Goal: Transaction & Acquisition: Purchase product/service

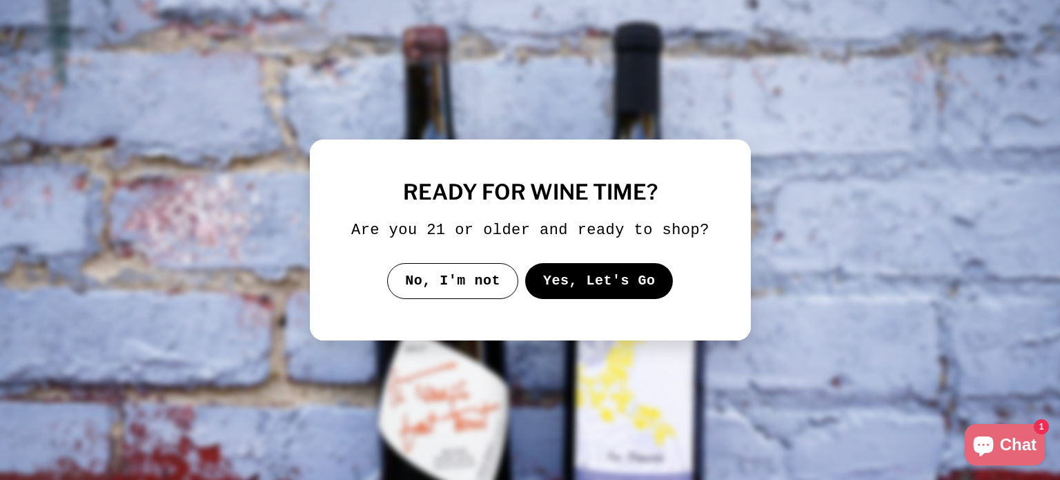
click at [573, 284] on button "Yes, Let's Go" at bounding box center [598, 281] width 148 height 36
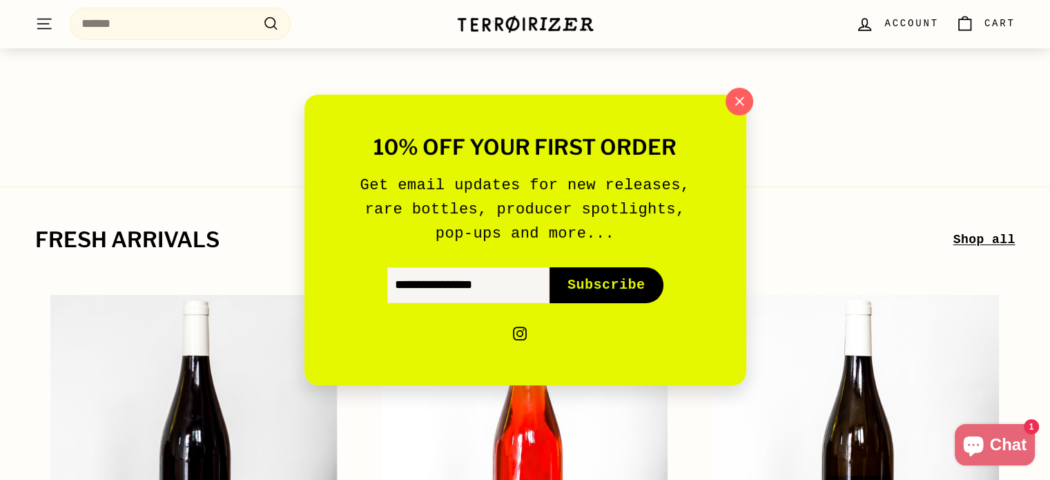
scroll to position [138, 0]
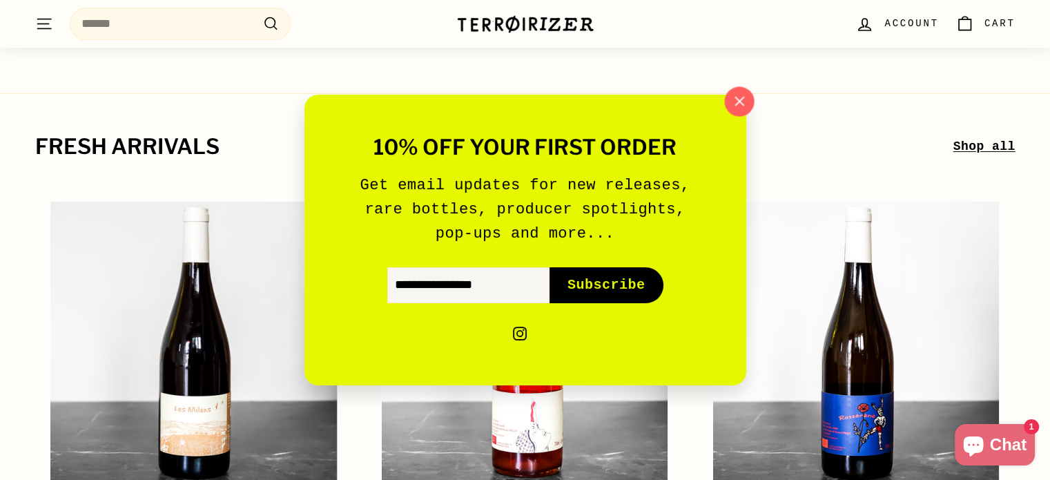
click at [738, 106] on icon "button" at bounding box center [738, 101] width 21 height 21
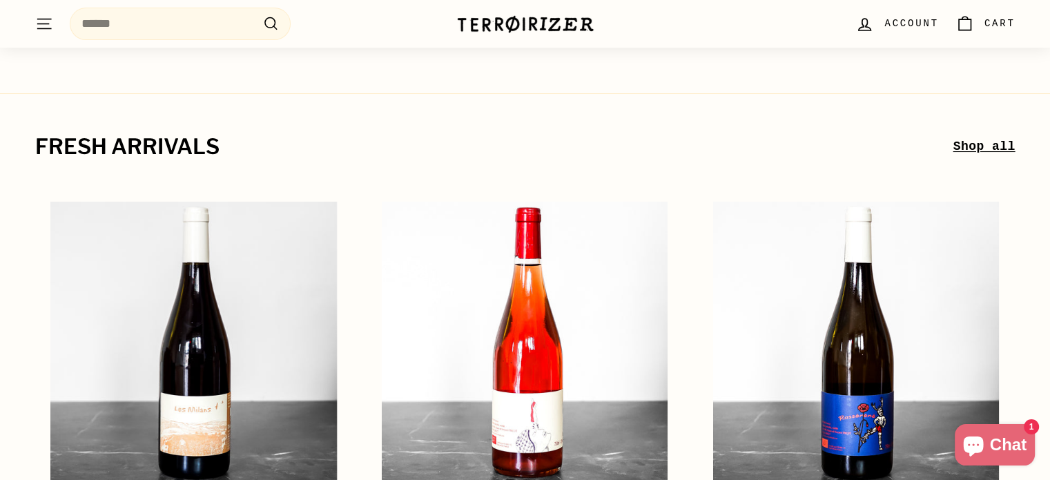
click at [40, 27] on icon ". . ." at bounding box center [44, 23] width 18 height 19
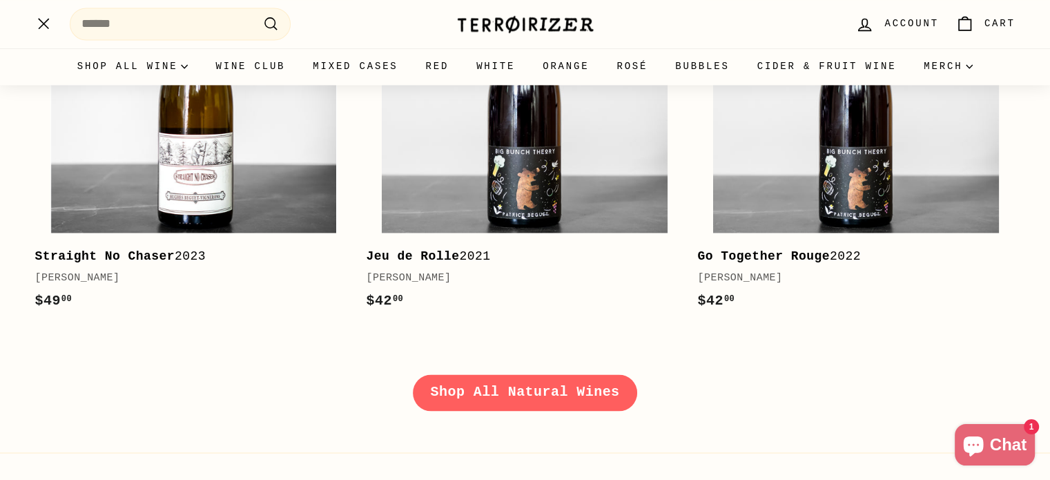
scroll to position [2001, 0]
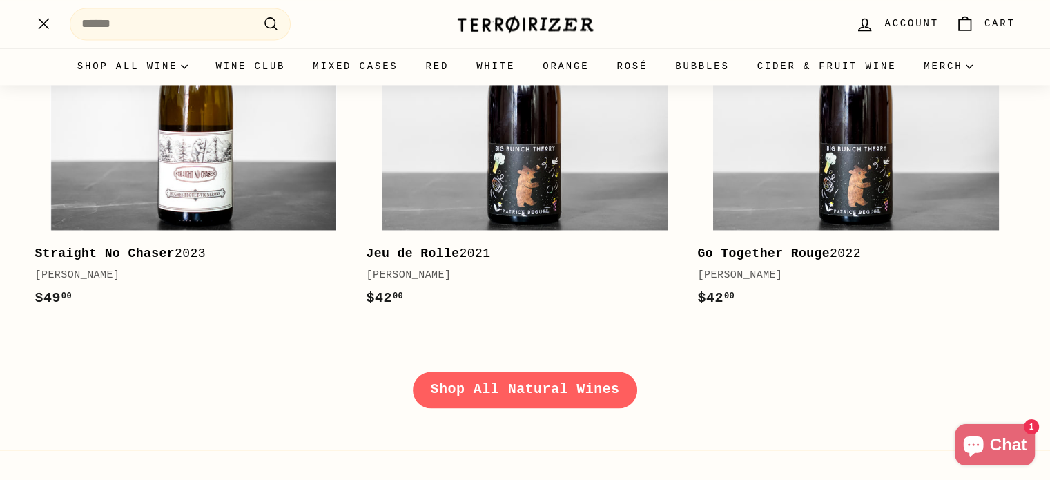
click at [524, 391] on link "Shop All Natural Wines" at bounding box center [525, 389] width 225 height 36
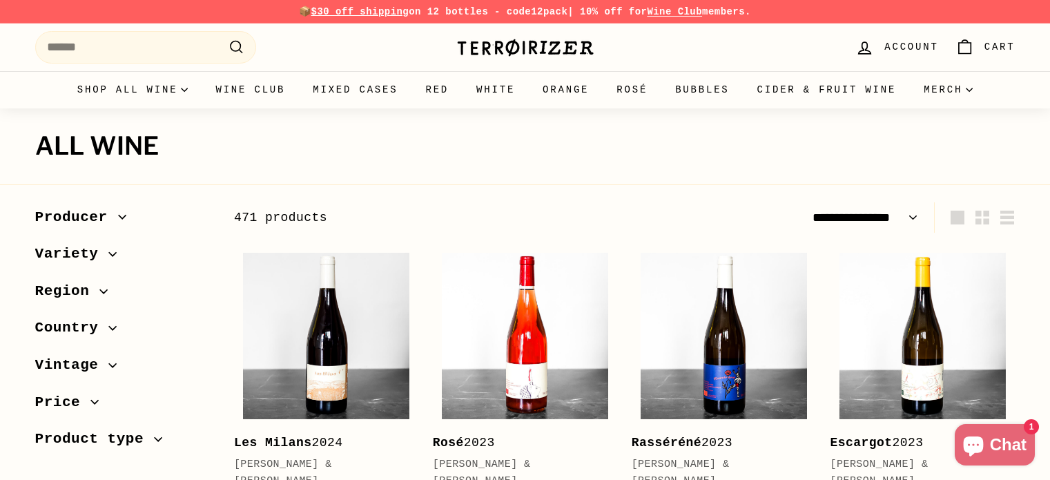
select select "**********"
click at [102, 328] on span "Country" at bounding box center [72, 327] width 74 height 23
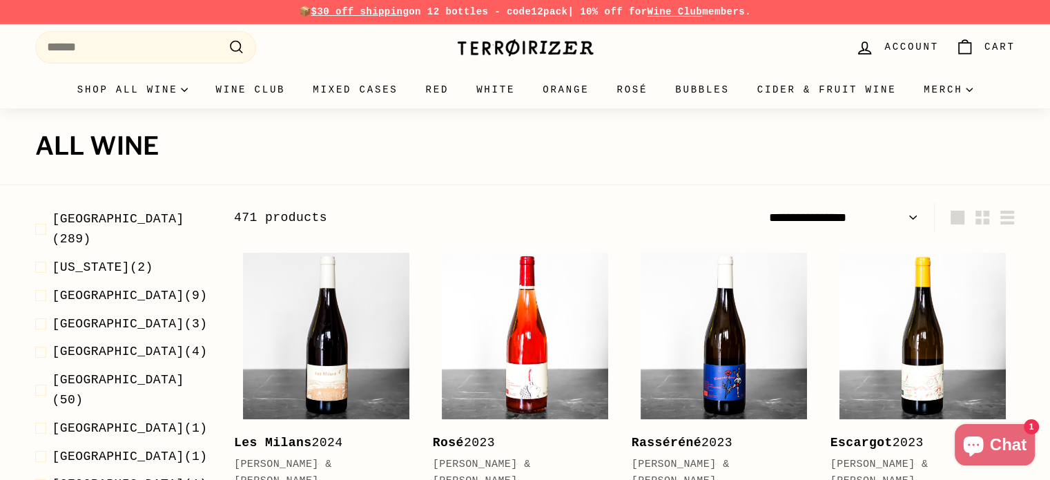
scroll to position [276, 0]
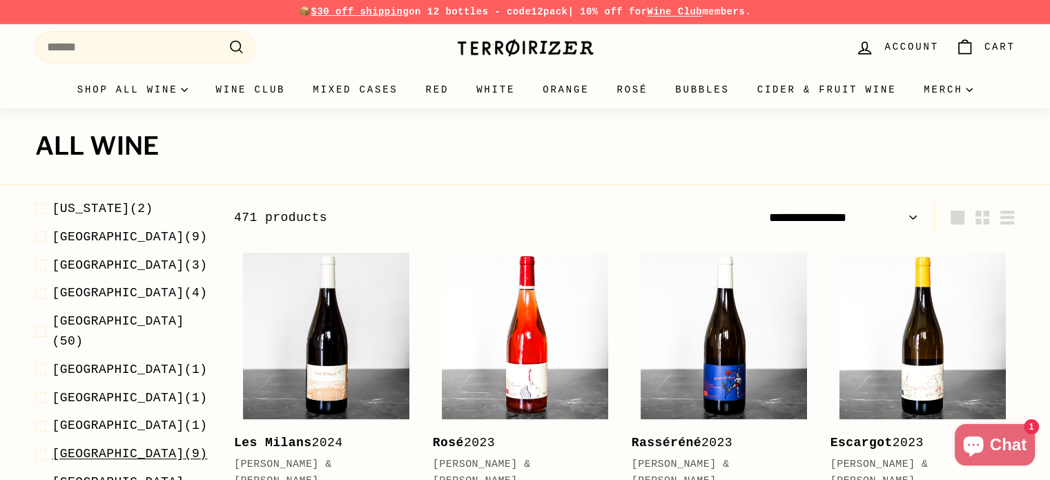
drag, startPoint x: 92, startPoint y: 422, endPoint x: 144, endPoint y: 383, distance: 65.0
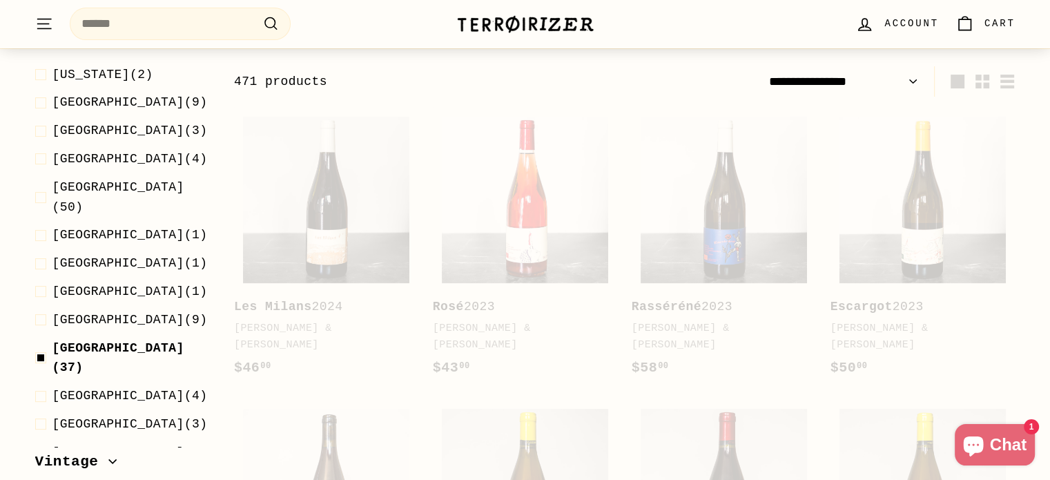
scroll to position [146, 0]
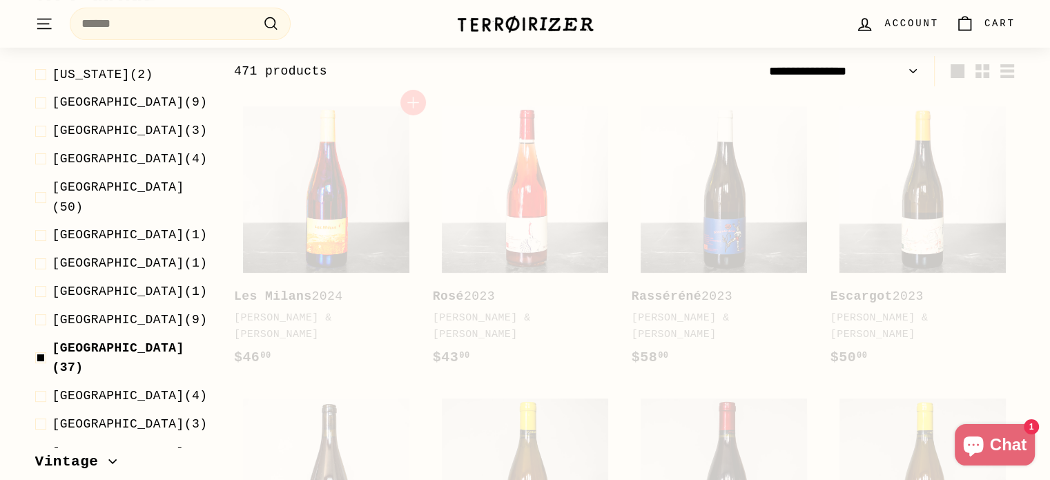
select select "**********"
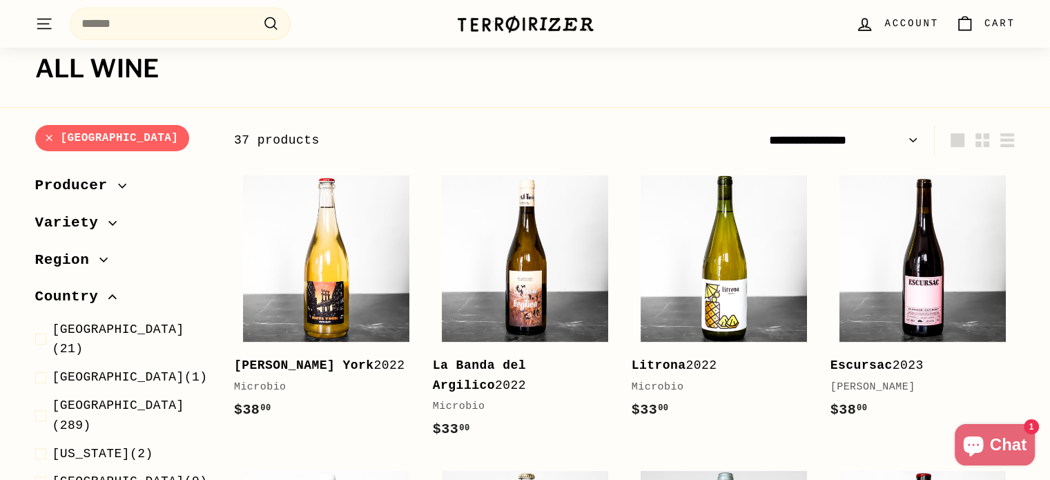
scroll to position [0, 0]
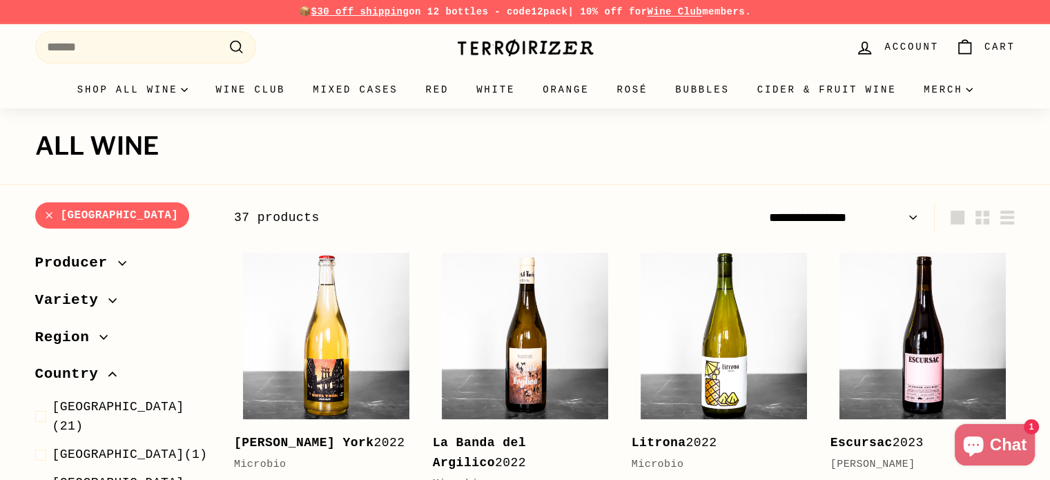
click at [118, 264] on icon "button" at bounding box center [122, 262] width 8 height 3
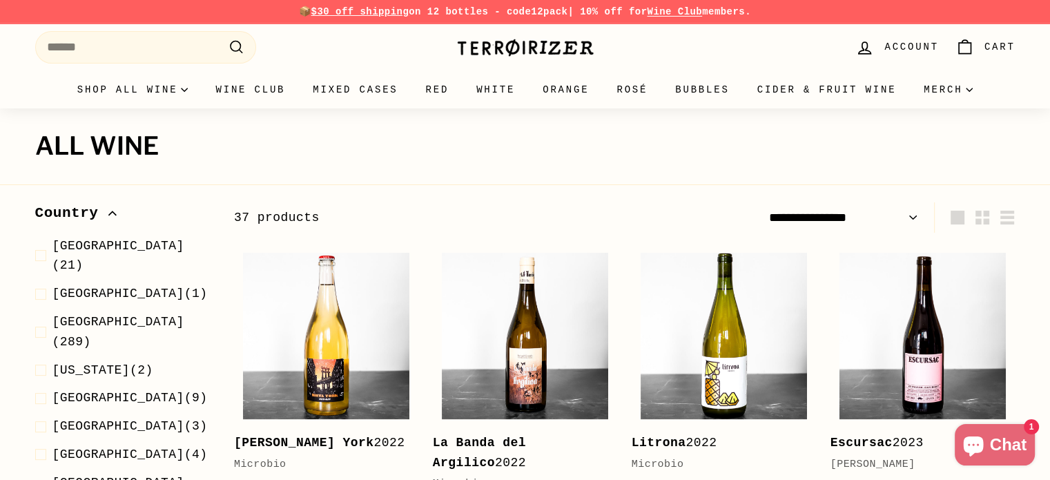
scroll to position [414, 0]
click at [79, 314] on span "France" at bounding box center [118, 321] width 132 height 14
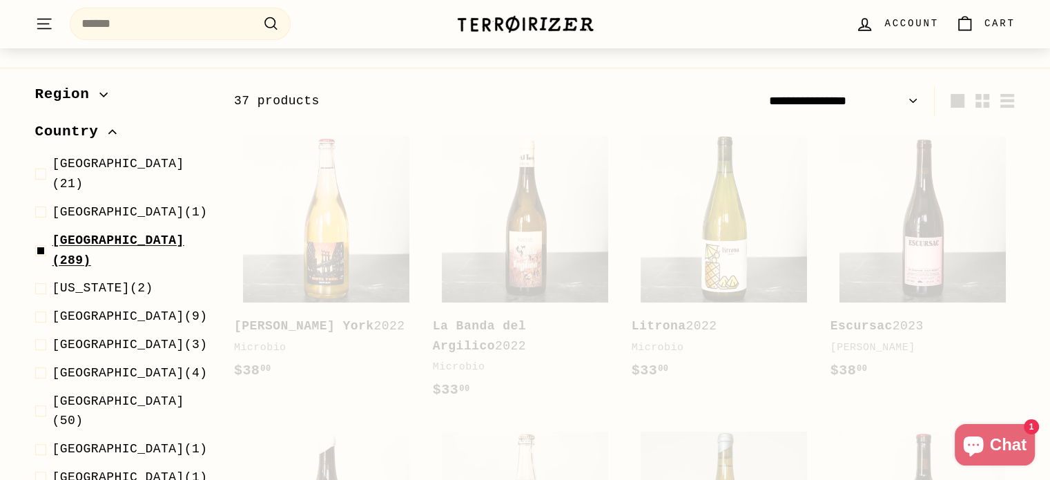
scroll to position [146, 0]
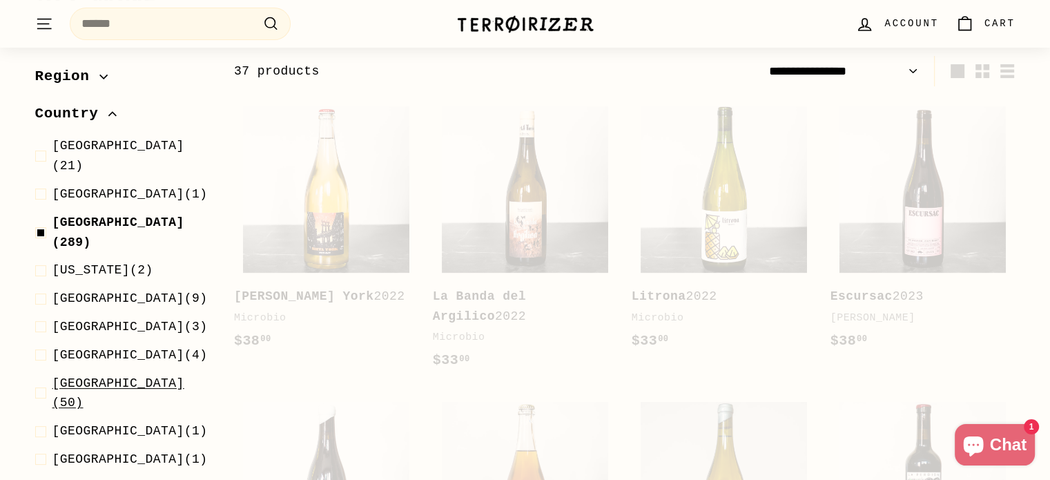
select select "**********"
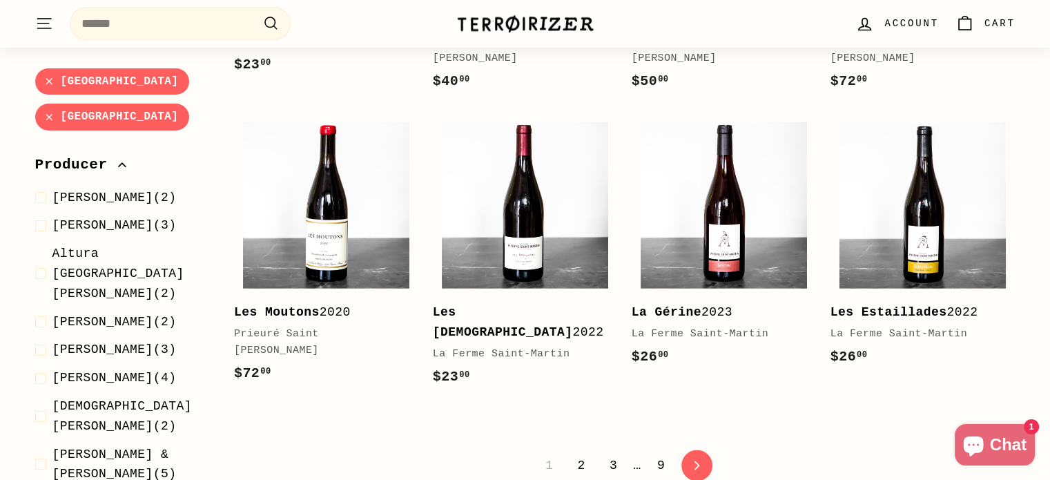
scroll to position [2837, 0]
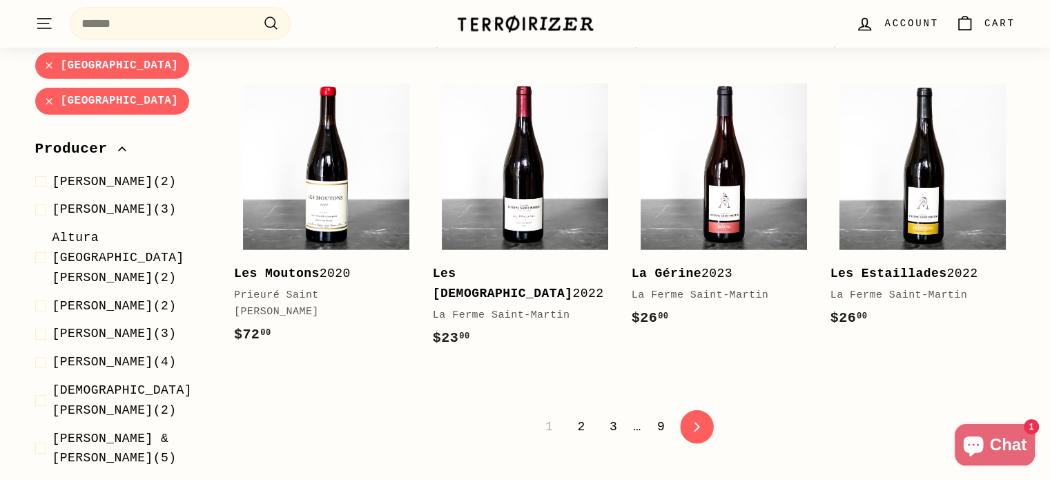
click at [705, 410] on link "icon-chevron Next" at bounding box center [697, 427] width 34 height 34
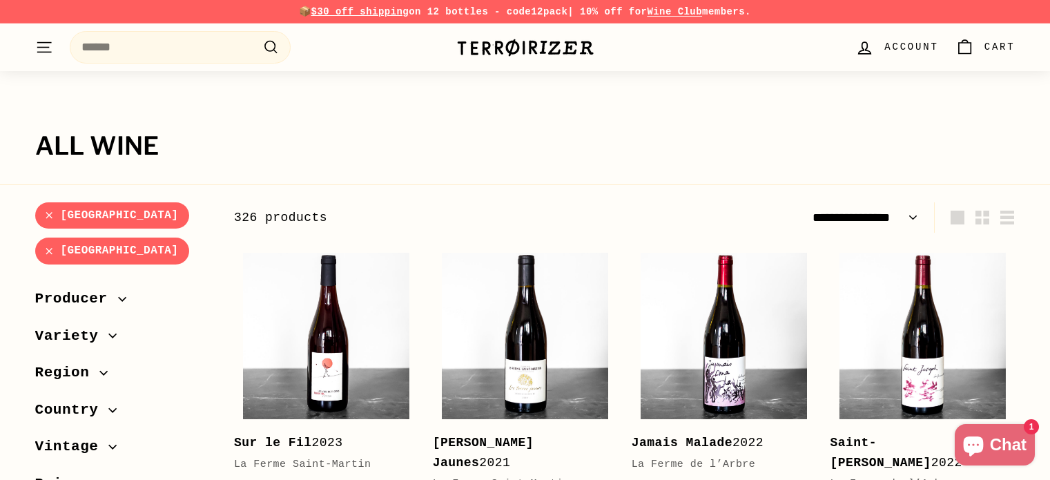
select select "**********"
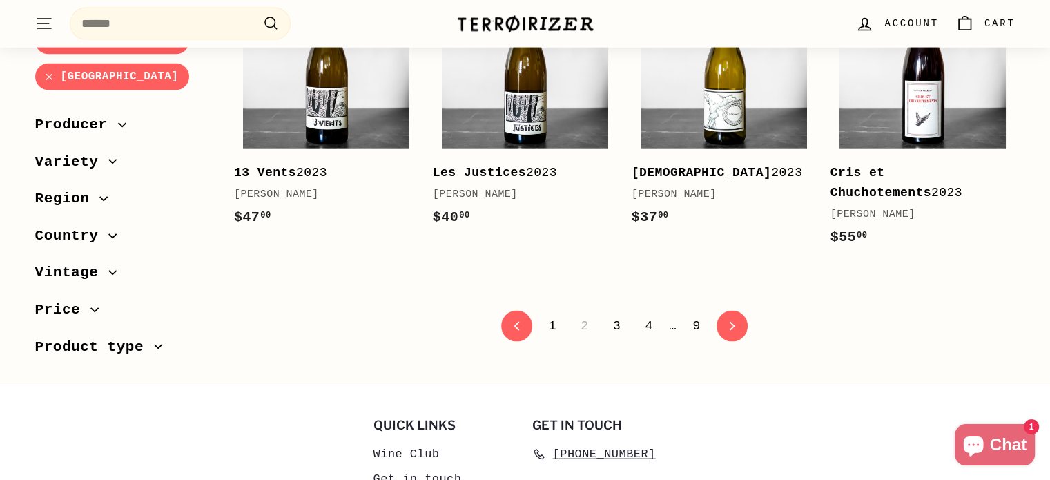
scroll to position [2967, 0]
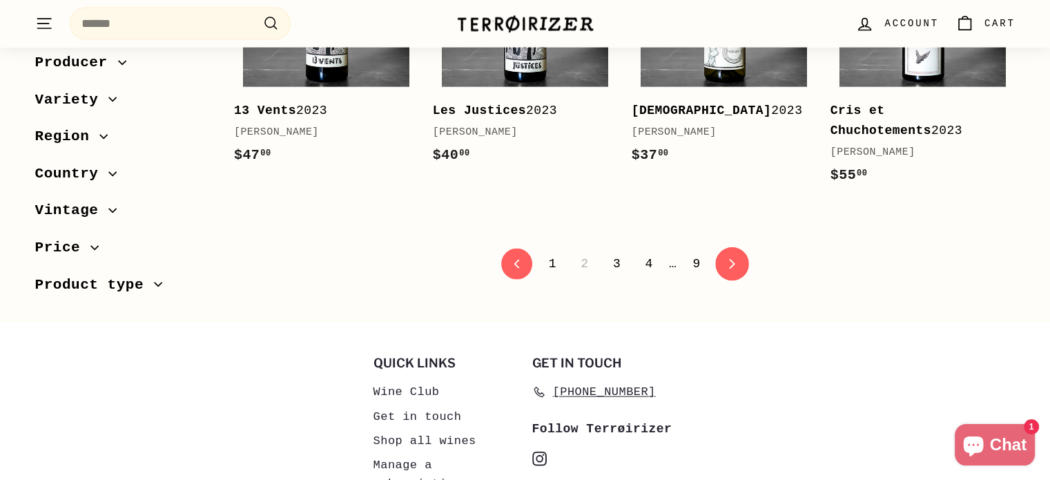
click at [720, 248] on link "icon-chevron Next" at bounding box center [732, 264] width 34 height 34
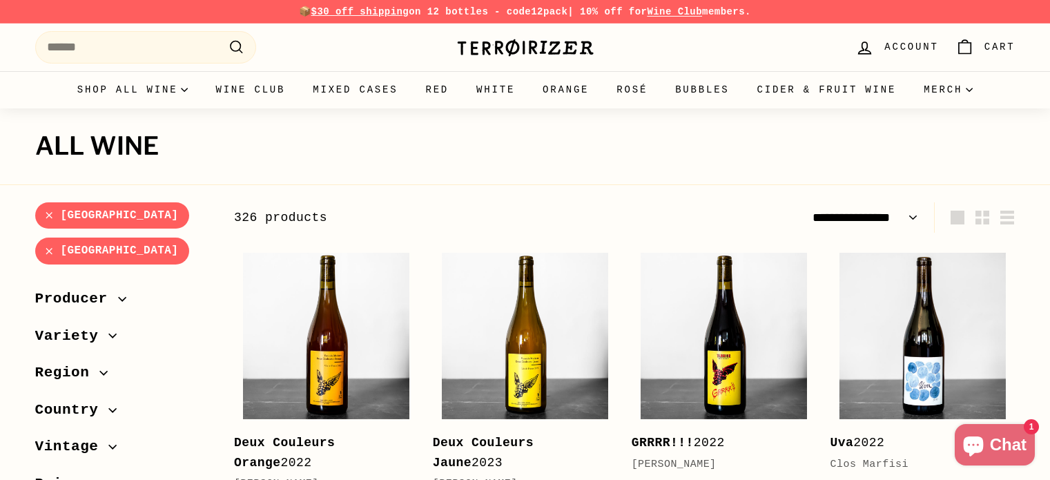
select select "**********"
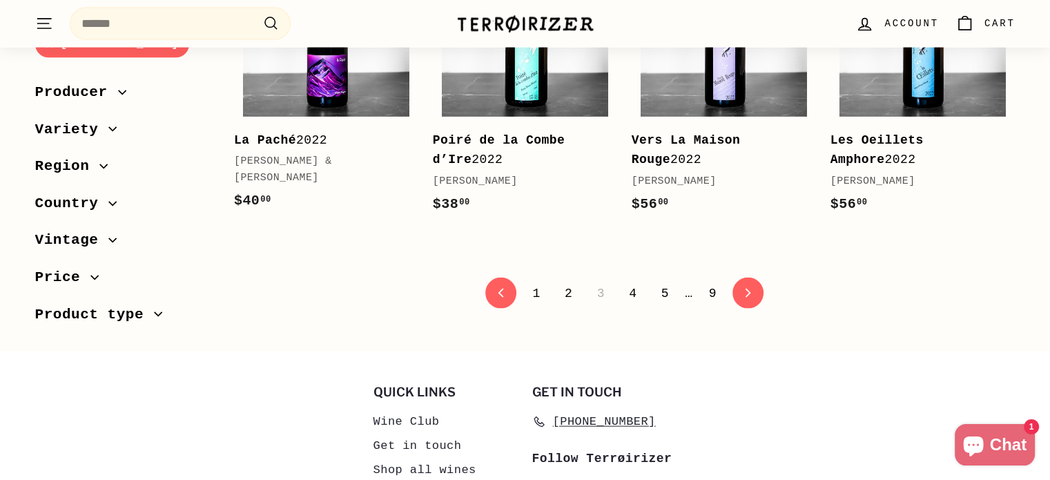
scroll to position [2898, 0]
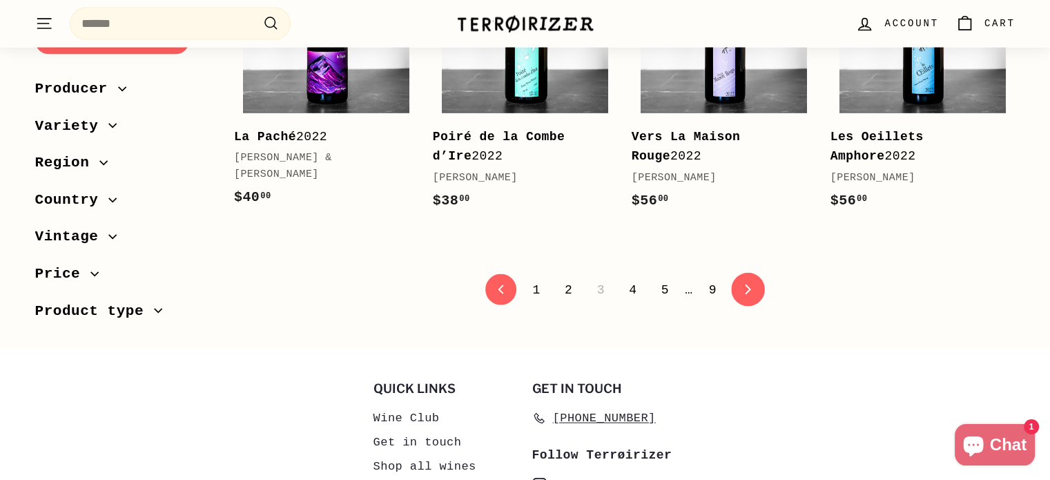
click at [741, 278] on link "icon-chevron Next" at bounding box center [748, 290] width 34 height 34
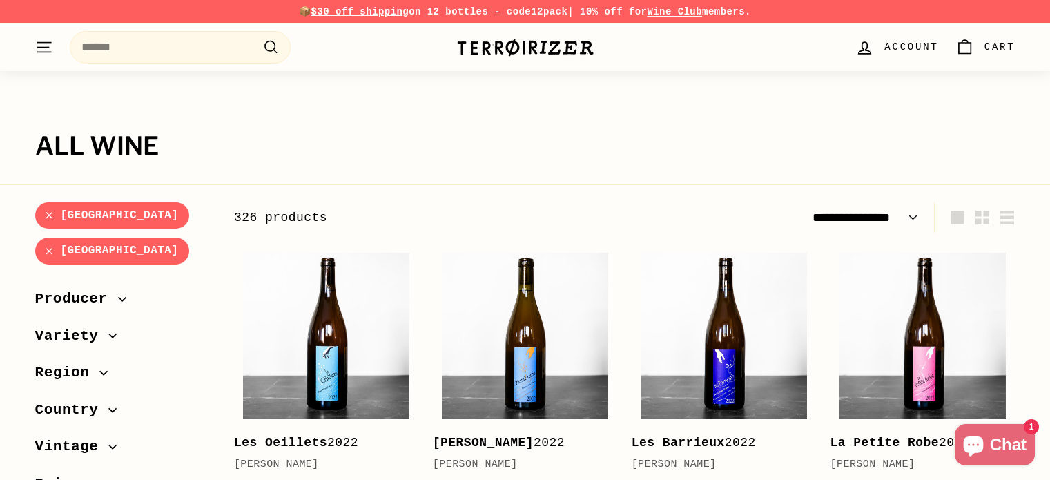
select select "**********"
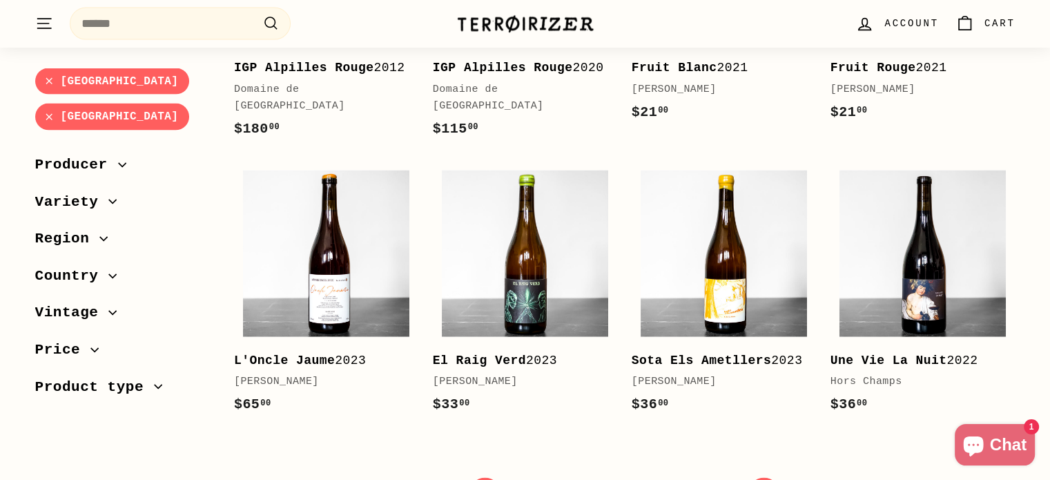
scroll to position [2829, 0]
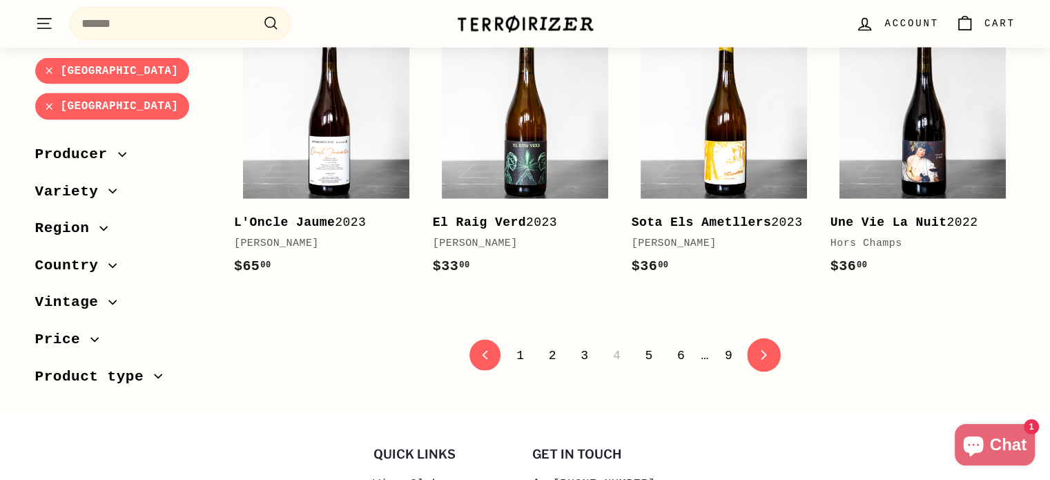
click at [765, 339] on link "icon-chevron Next" at bounding box center [764, 356] width 34 height 34
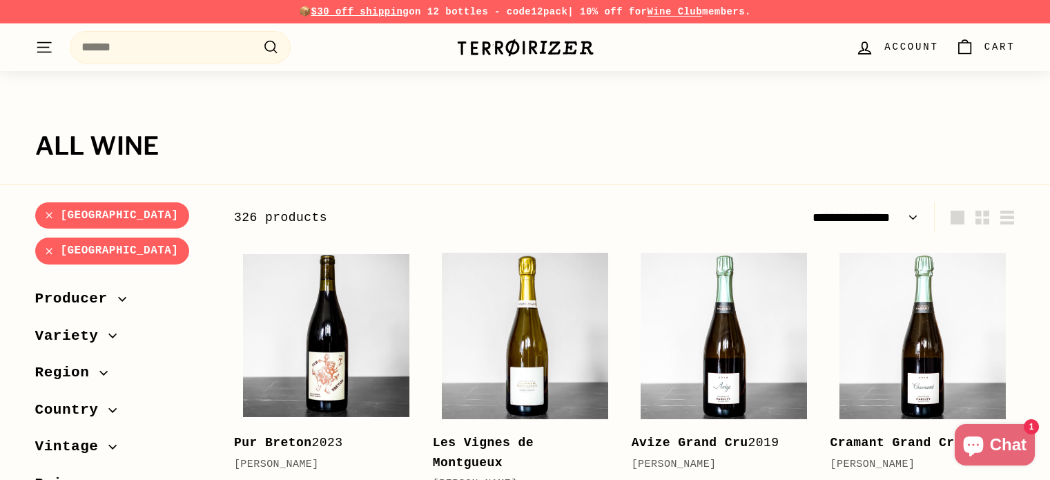
select select "**********"
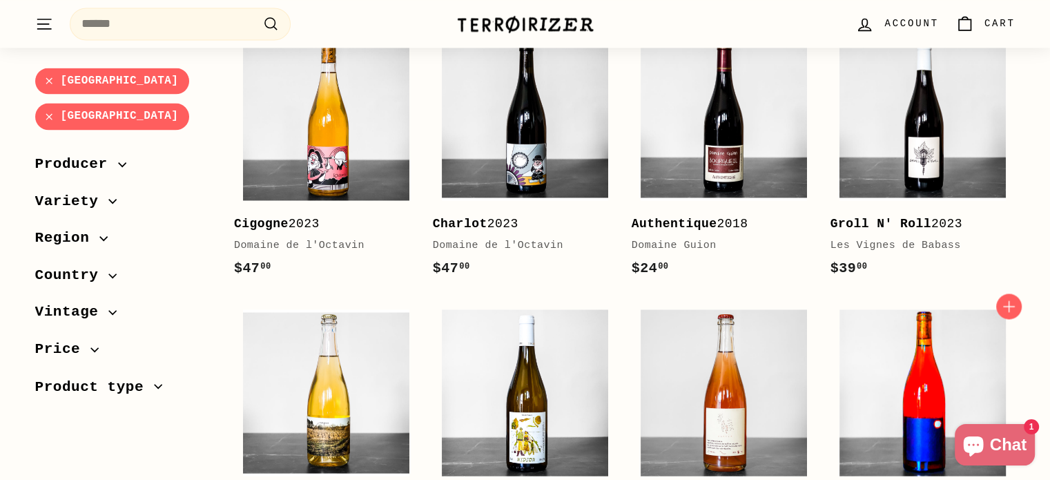
scroll to position [2208, 0]
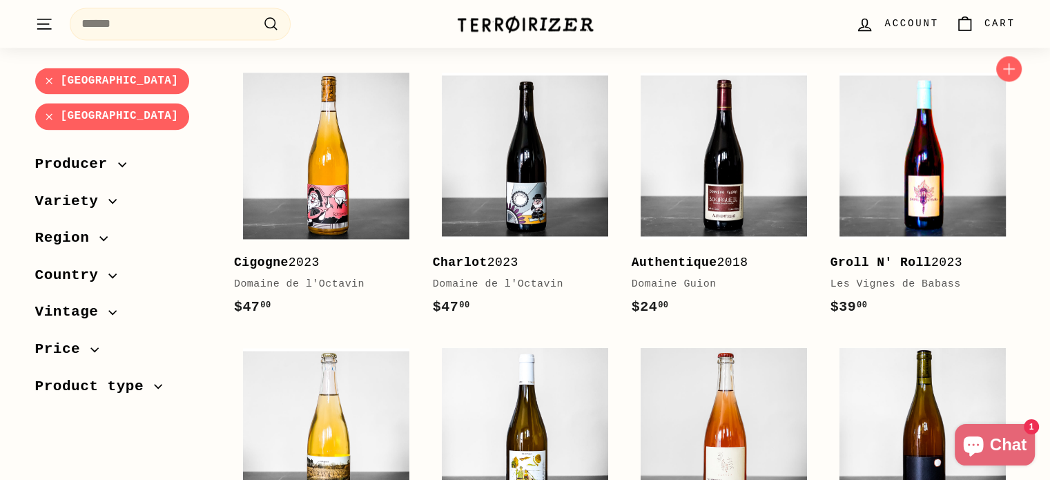
click at [914, 159] on img at bounding box center [922, 155] width 166 height 166
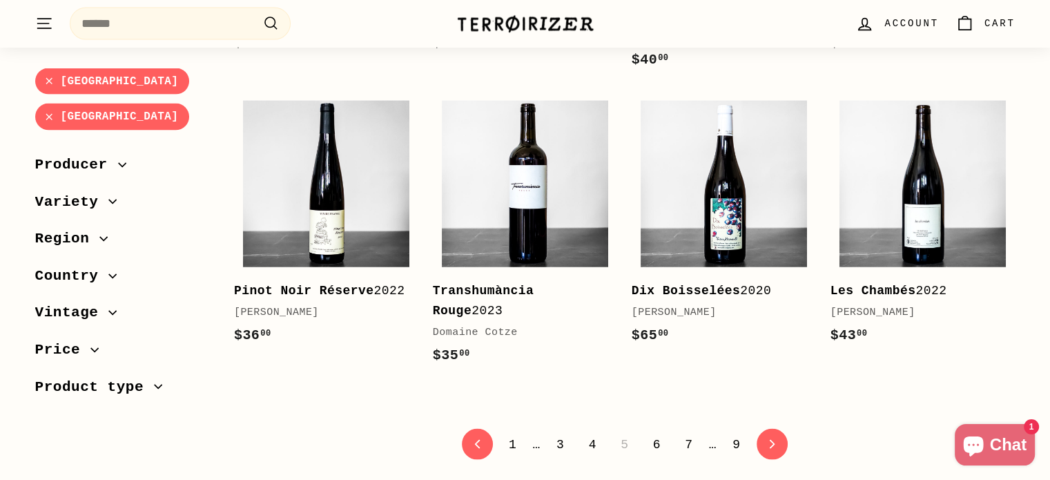
scroll to position [2760, 0]
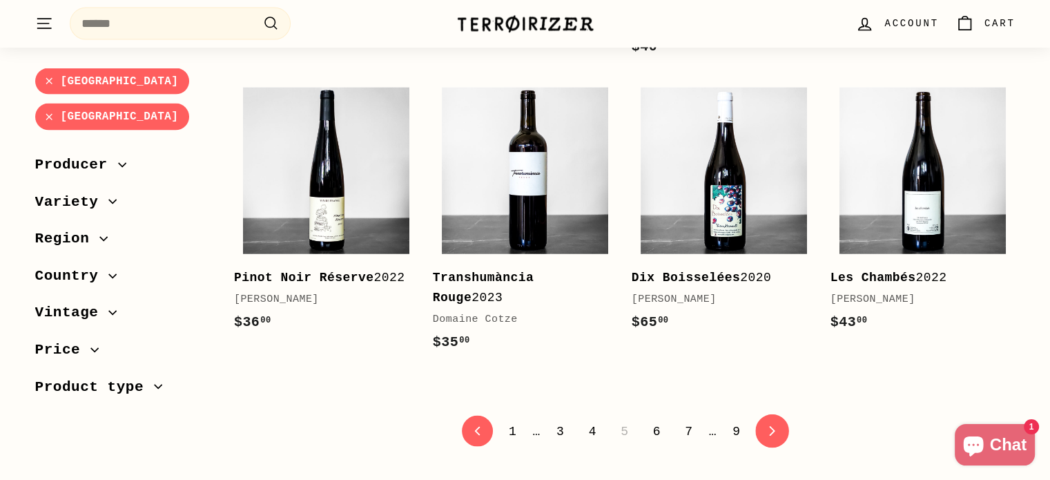
click at [767, 426] on icon "icon-chevron" at bounding box center [772, 431] width 10 height 10
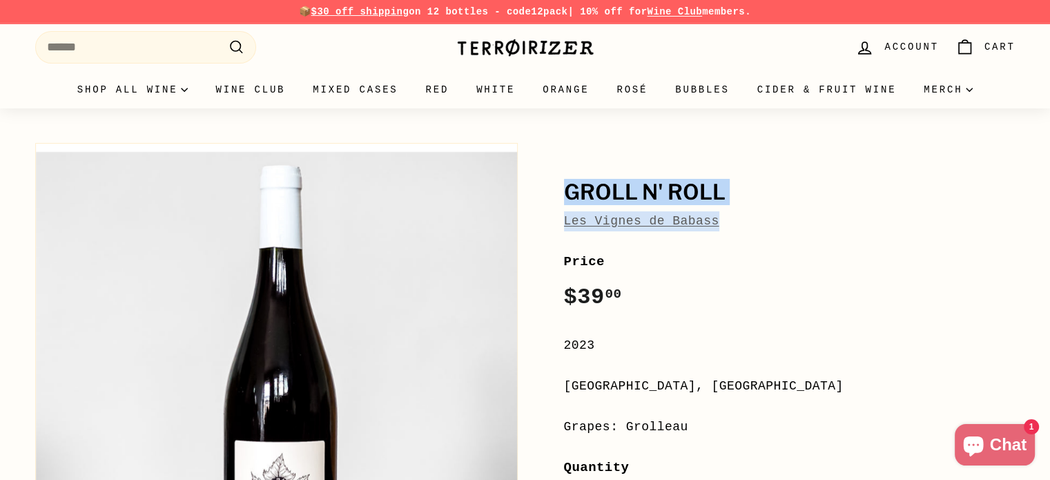
drag, startPoint x: 719, startPoint y: 220, endPoint x: 560, endPoint y: 196, distance: 160.5
click at [560, 196] on div "Groll N' Roll Les Vignes de Babass Price Regular price $39 00 $39.00 / 2023 Loi…" at bounding box center [774, 447] width 482 height 622
copy div "Groll N' Roll Les Vignes de Babass"
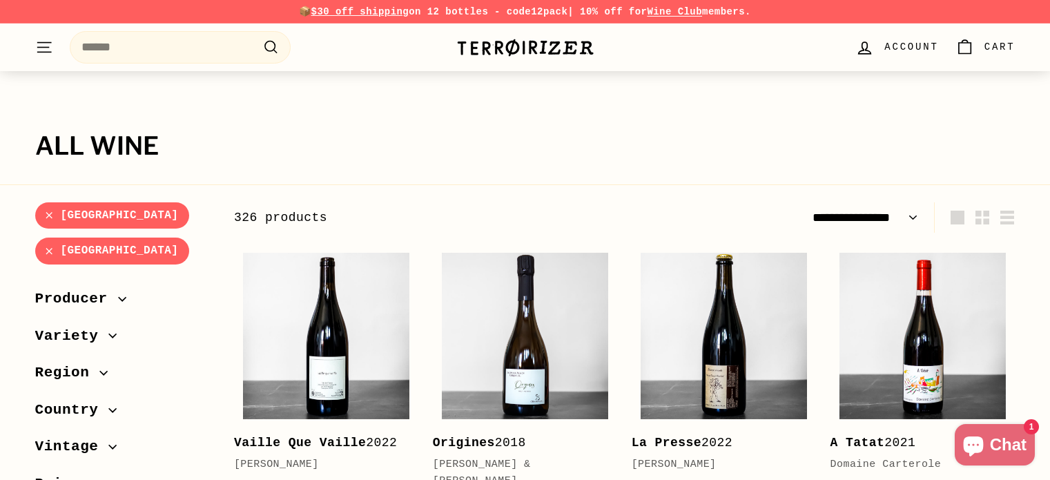
select select "**********"
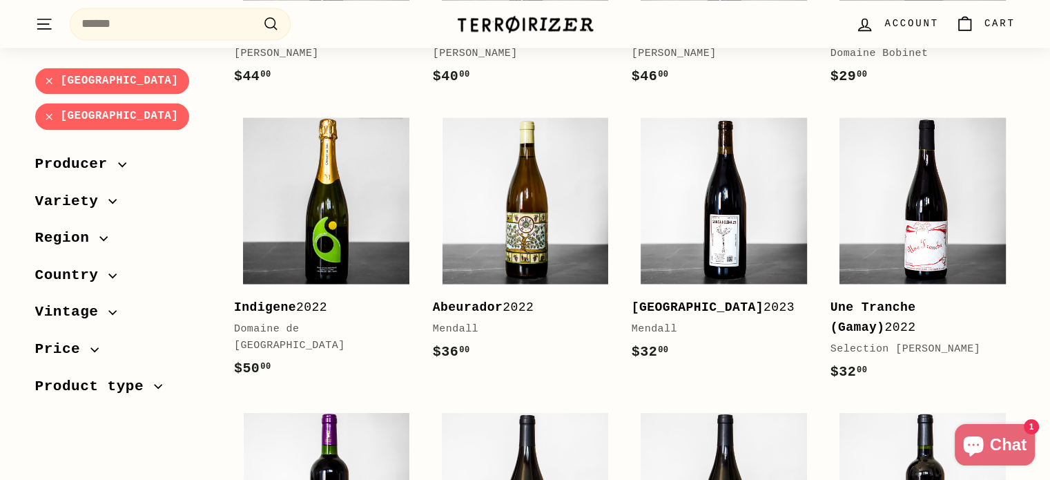
scroll to position [2208, 0]
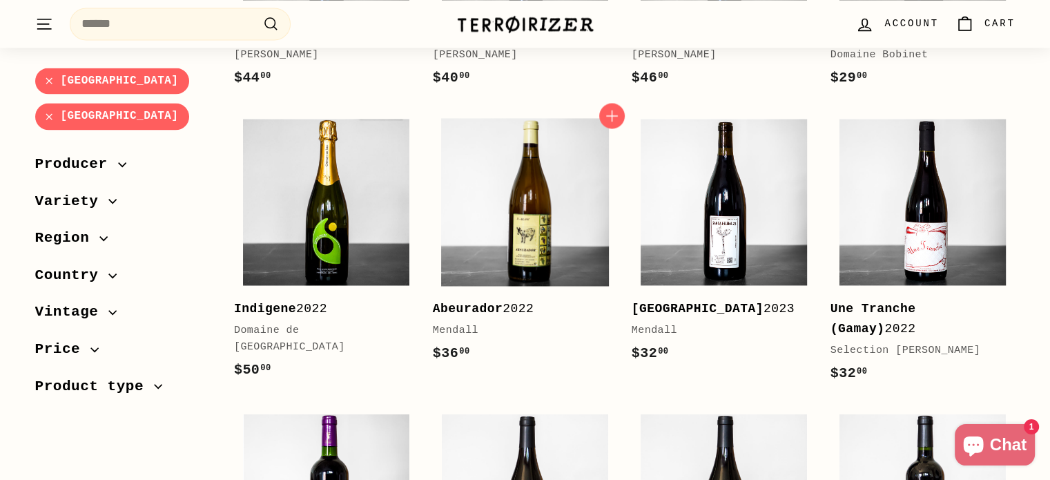
click at [559, 199] on img at bounding box center [525, 202] width 166 height 166
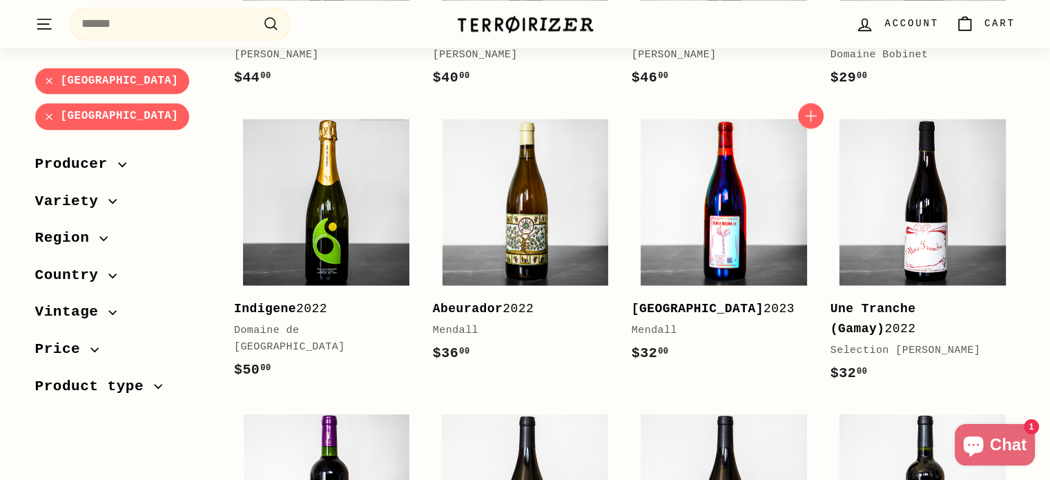
click at [737, 188] on img at bounding box center [723, 202] width 166 height 166
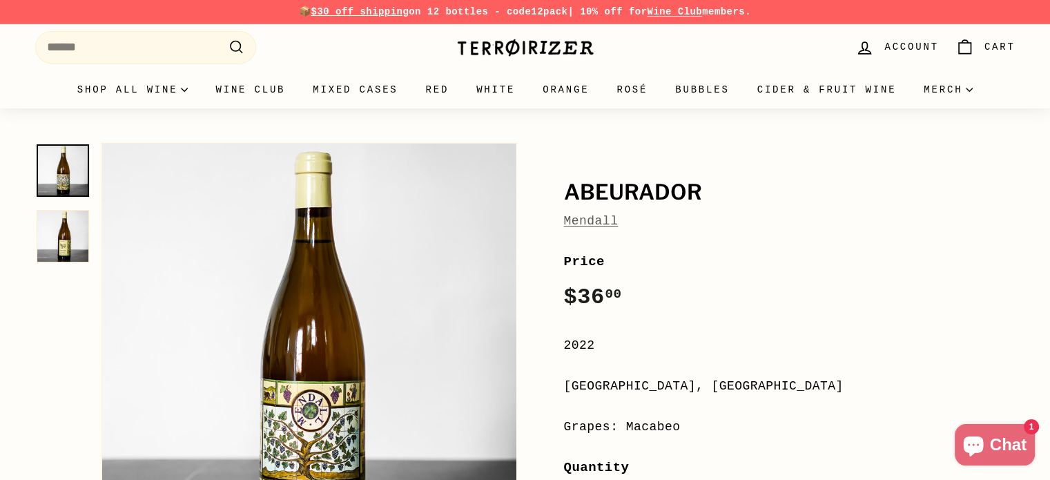
scroll to position [69, 0]
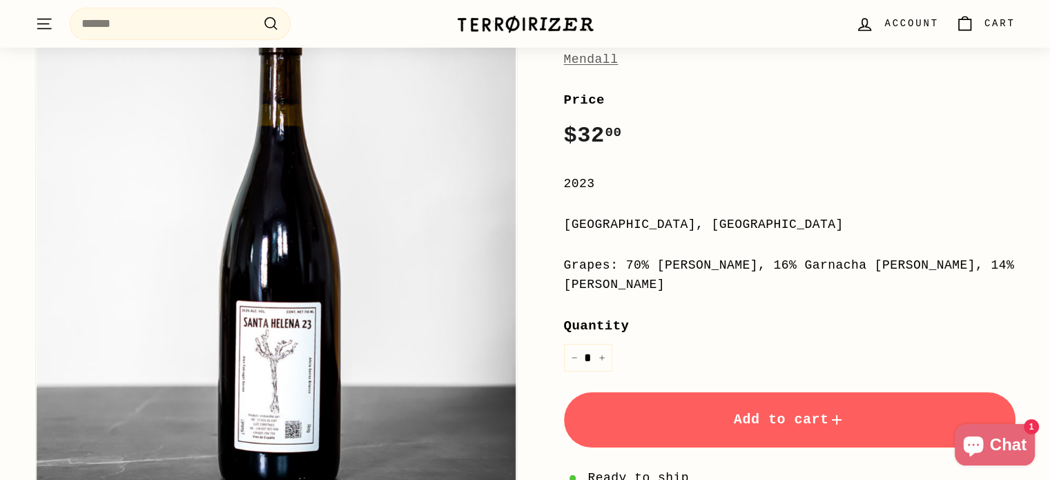
scroll to position [138, 0]
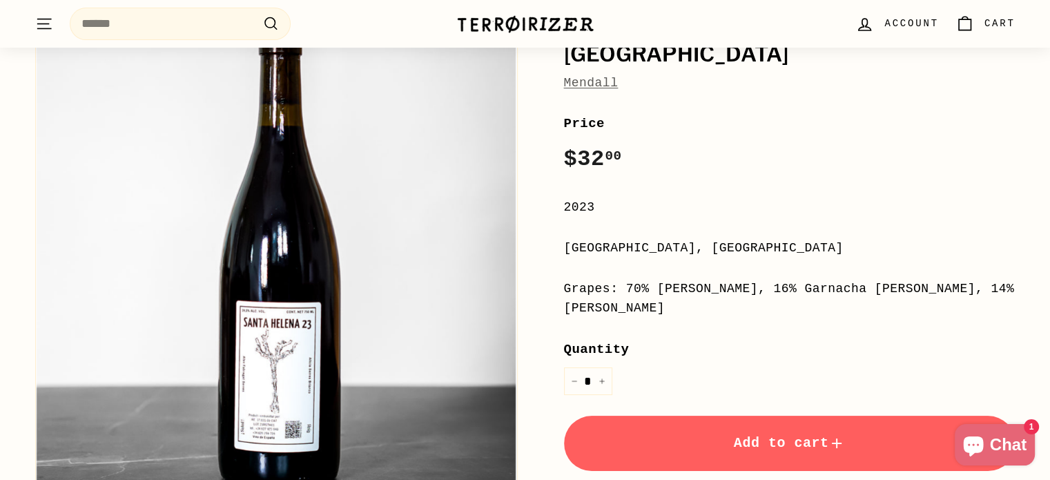
click at [578, 86] on link "Mendall" at bounding box center [591, 83] width 55 height 14
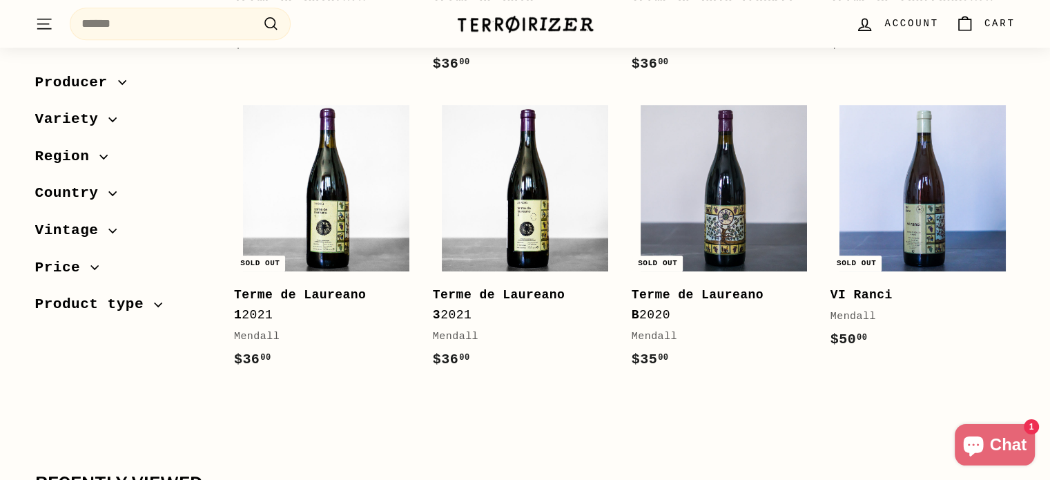
scroll to position [1035, 0]
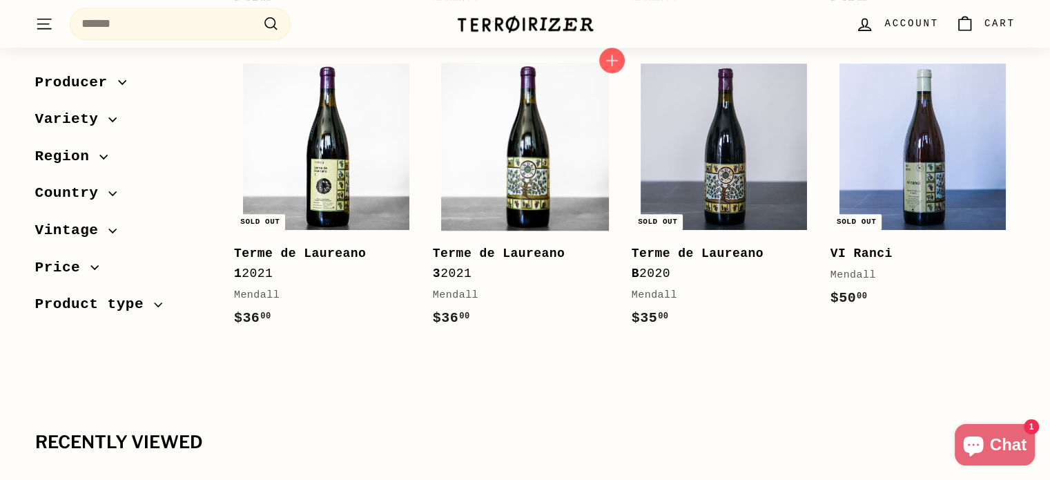
click at [530, 193] on img at bounding box center [525, 146] width 166 height 166
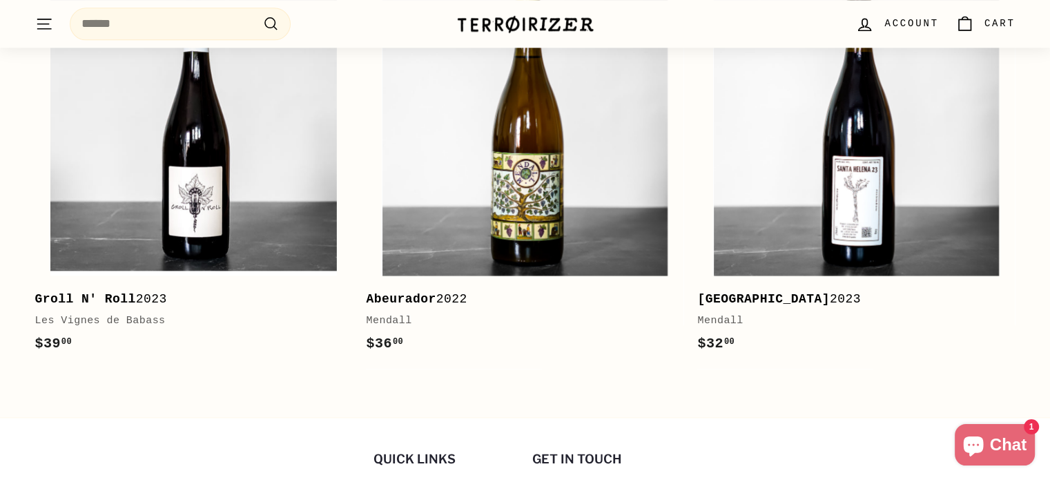
scroll to position [1518, 0]
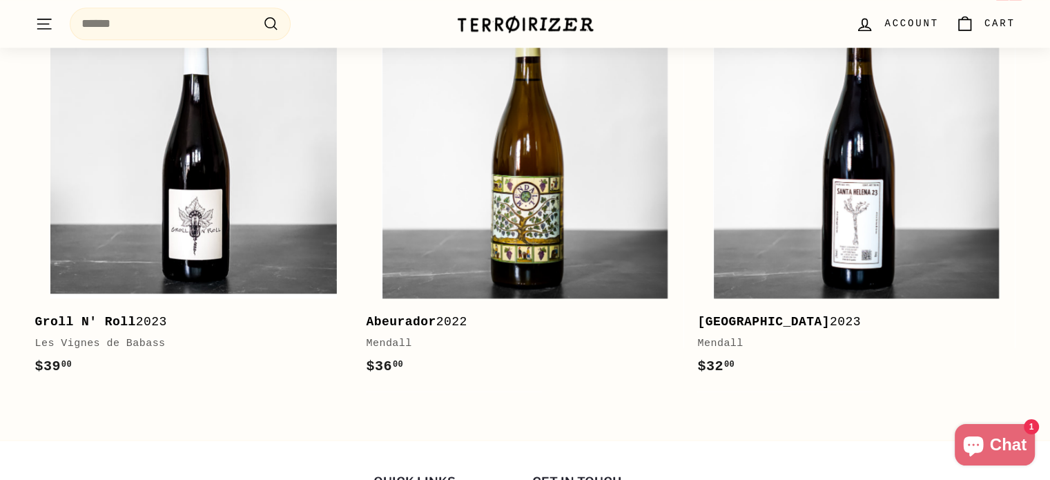
click at [749, 324] on b "[GEOGRAPHIC_DATA]" at bounding box center [763, 322] width 132 height 14
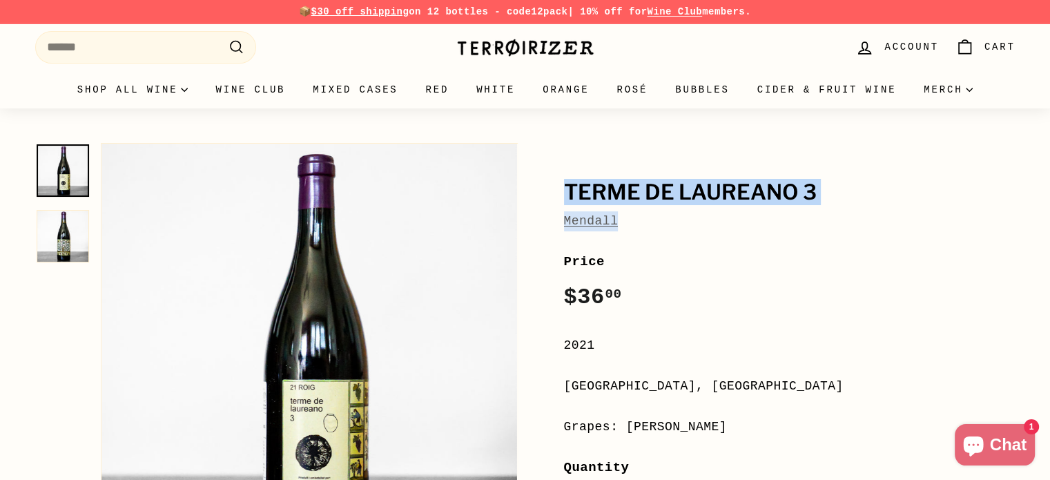
drag, startPoint x: 565, startPoint y: 190, endPoint x: 637, endPoint y: 222, distance: 78.8
click at [637, 222] on div "Terme de Laureano 3 Mendall" at bounding box center [789, 206] width 451 height 50
copy div "Terme de Laureano 3 Mendall"
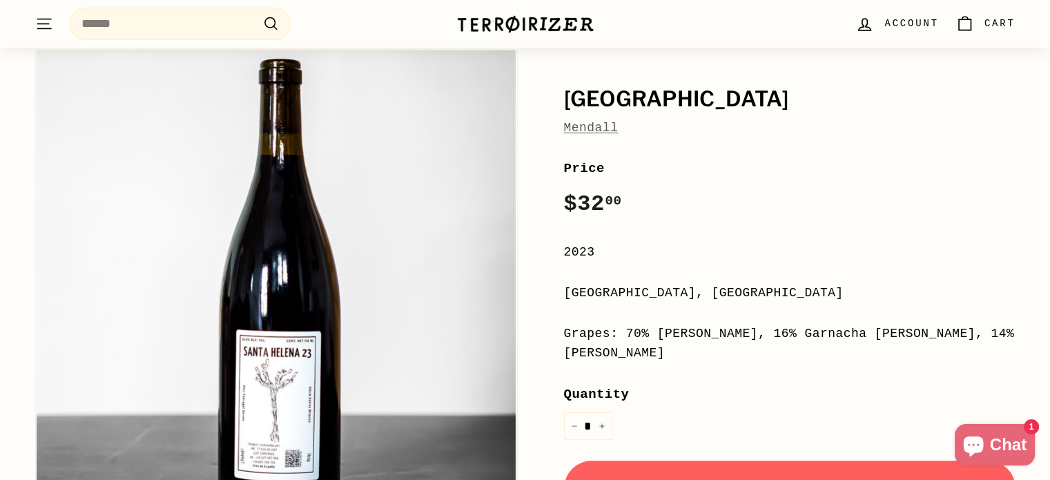
scroll to position [69, 0]
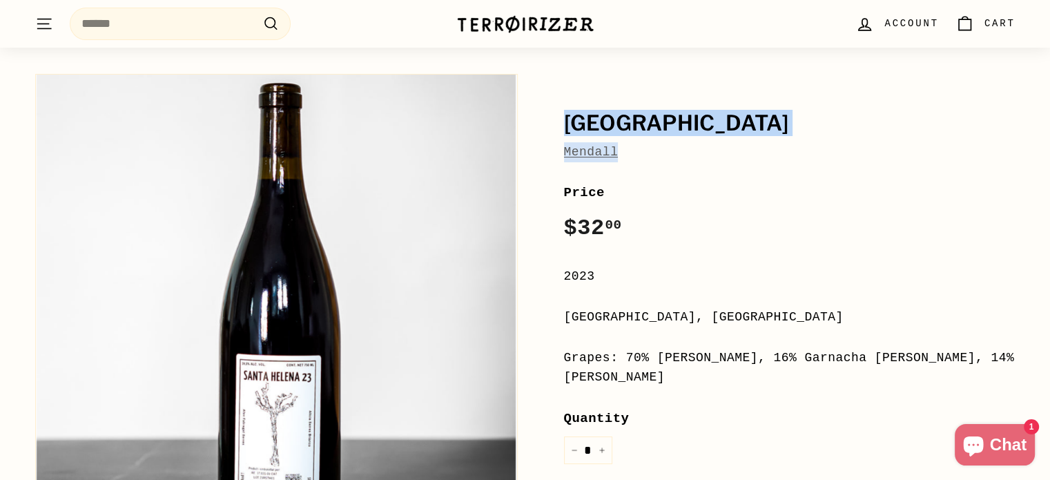
drag, startPoint x: 564, startPoint y: 118, endPoint x: 649, endPoint y: 151, distance: 90.5
click at [649, 151] on div "Santa [PERSON_NAME]" at bounding box center [789, 137] width 451 height 50
copy div "Santa [PERSON_NAME]"
